Goal: Register for event/course

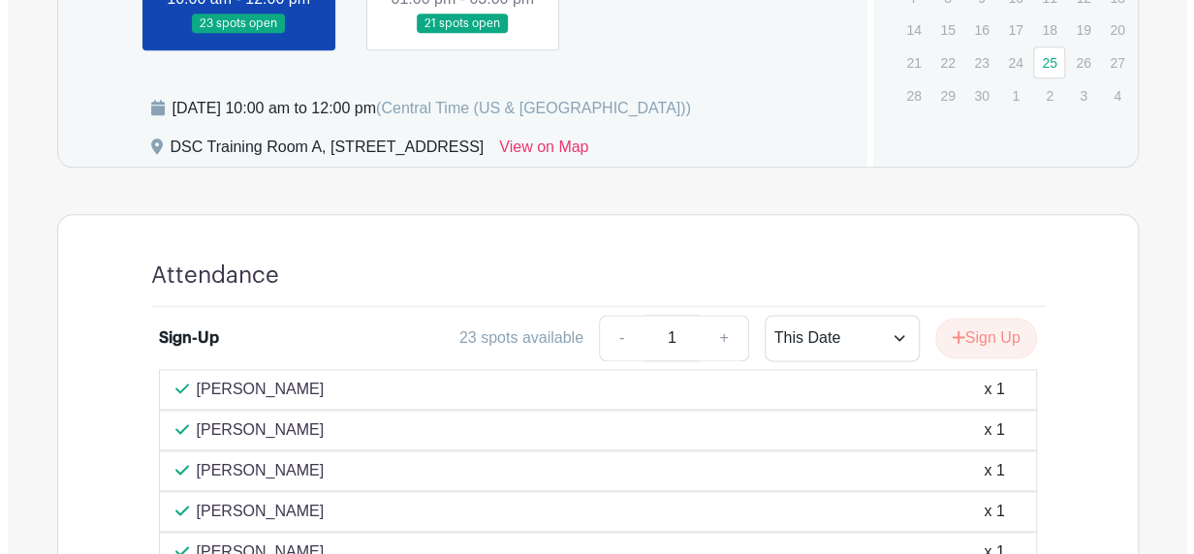
scroll to position [1083, 0]
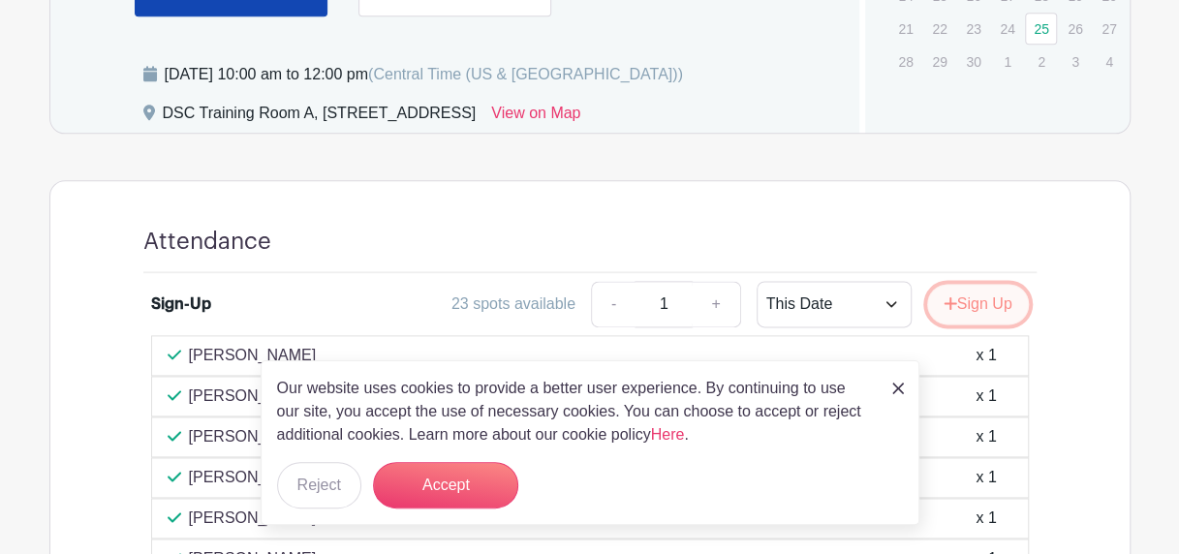
click at [973, 322] on button "Sign Up" at bounding box center [978, 304] width 102 height 41
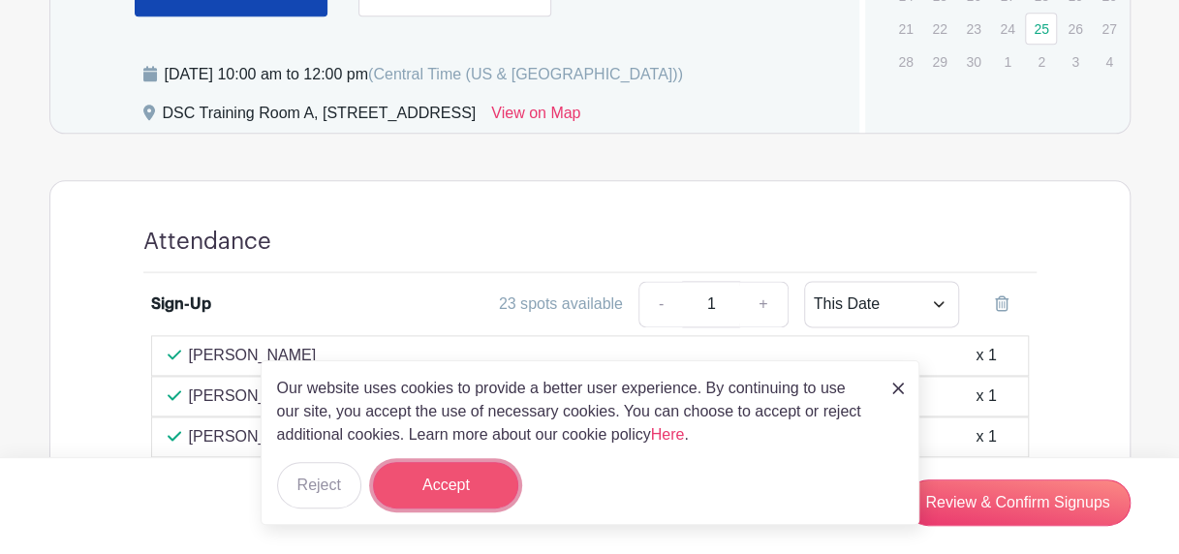
click at [469, 468] on button "Accept" at bounding box center [445, 485] width 145 height 47
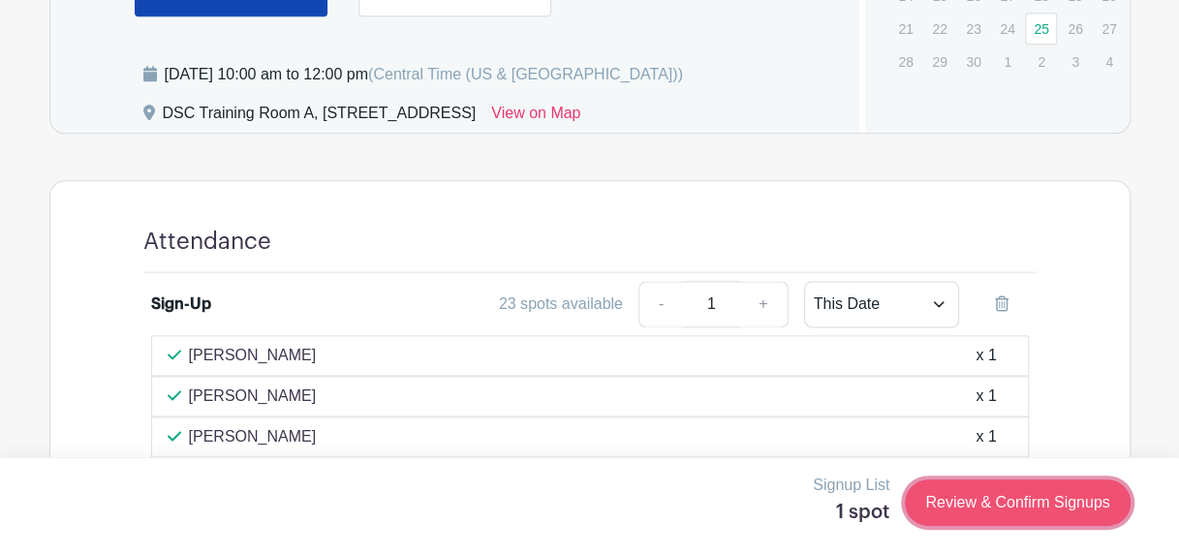
click at [988, 504] on link "Review & Confirm Signups" at bounding box center [1017, 503] width 225 height 47
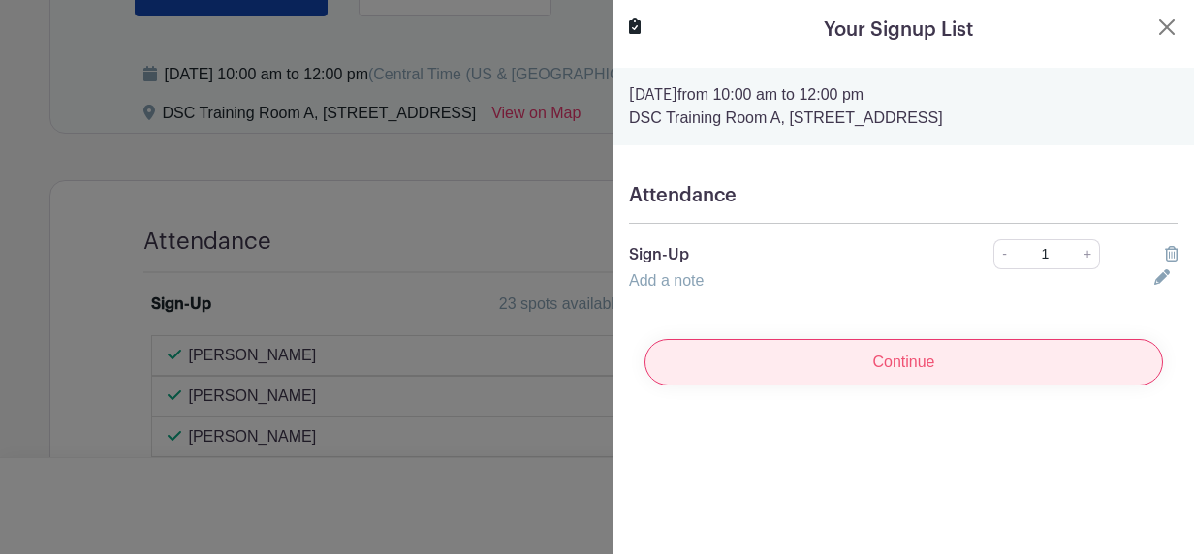
click at [1036, 371] on input "Continue" at bounding box center [903, 362] width 518 height 47
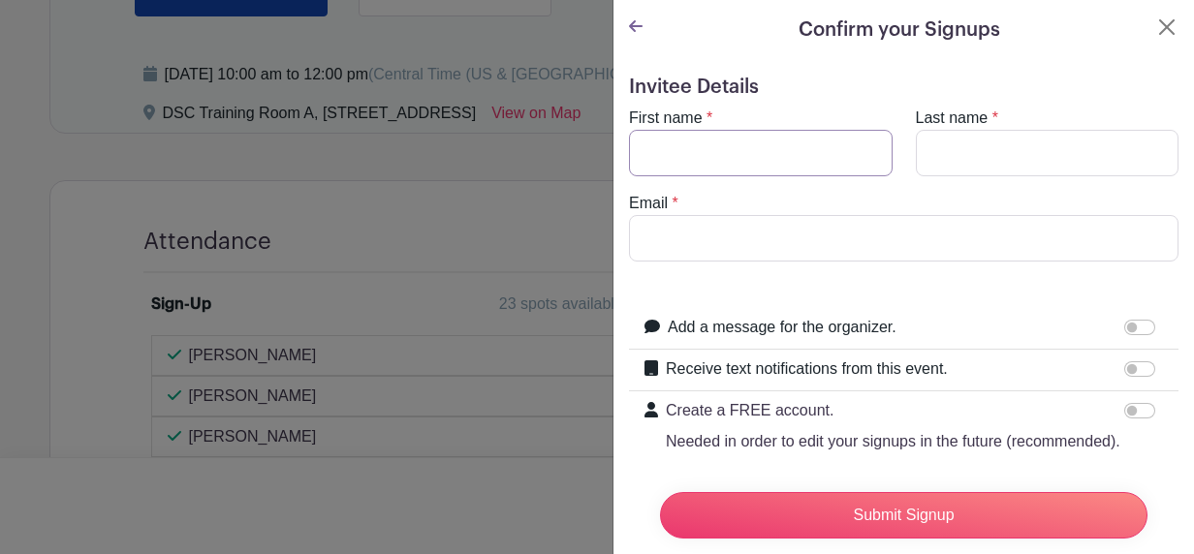
click at [830, 170] on input "First name" at bounding box center [761, 153] width 264 height 47
type input "diamond"
type input "black"
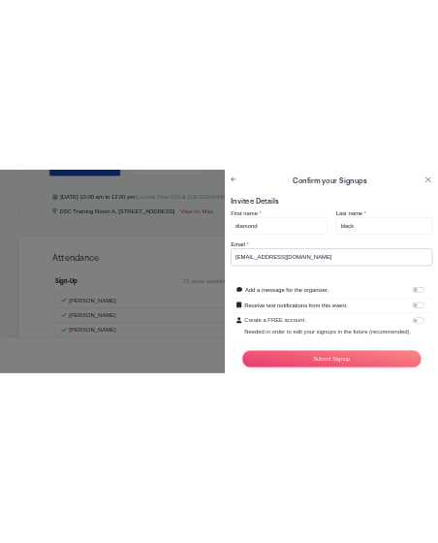
scroll to position [97, 0]
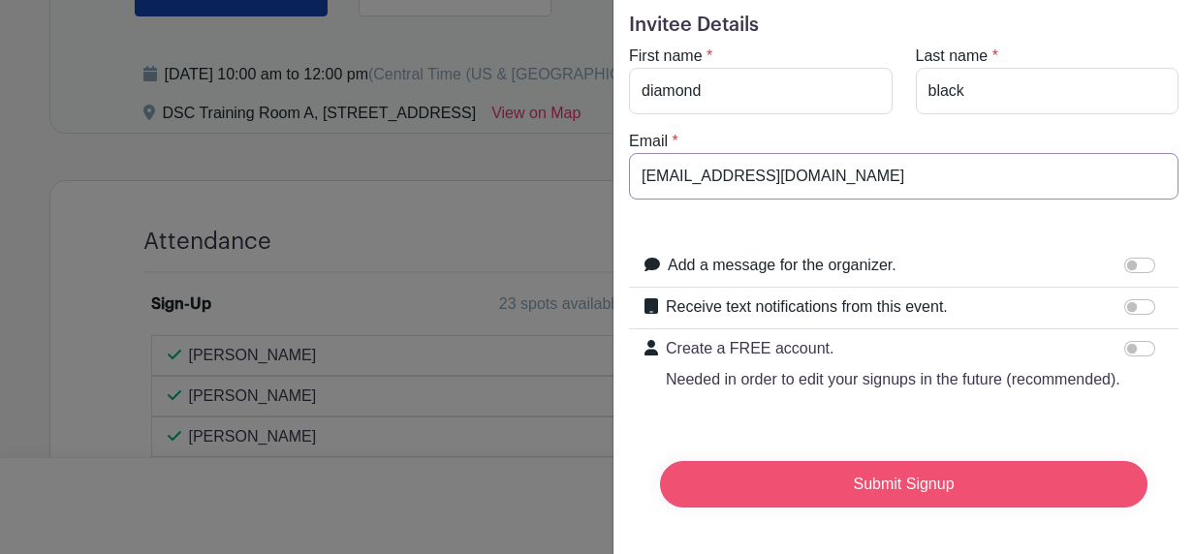
type input "[EMAIL_ADDRESS][DOMAIN_NAME]"
click at [805, 483] on input "Submit Signup" at bounding box center [903, 484] width 487 height 47
